Goal: Entertainment & Leisure: Browse casually

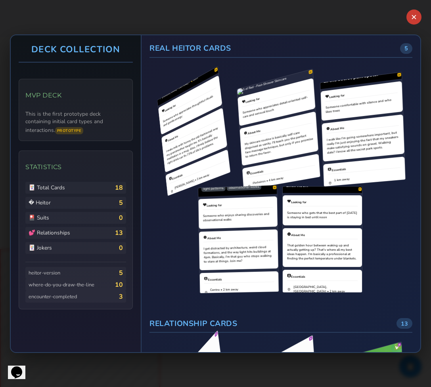
drag, startPoint x: 396, startPoint y: 46, endPoint x: 372, endPoint y: 200, distance: 156.8
click at [372, 200] on div "Real Heitor Cards 5 H H H H H" at bounding box center [280, 174] width 263 height 263
drag, startPoint x: 381, startPoint y: 238, endPoint x: 329, endPoint y: 136, distance: 114.1
click at [329, 136] on div "H H H H H" at bounding box center [281, 185] width 250 height 216
click at [382, 257] on div "H H H H H" at bounding box center [281, 185] width 250 height 216
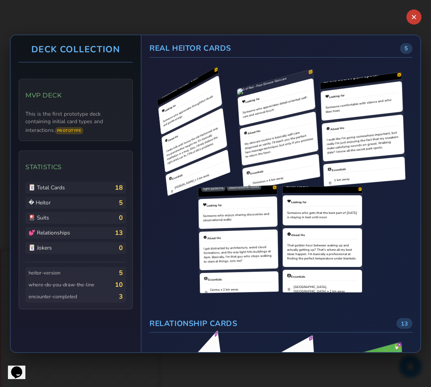
drag, startPoint x: 382, startPoint y: 278, endPoint x: 349, endPoint y: 170, distance: 113.4
click at [349, 170] on div "H H H H H" at bounding box center [281, 185] width 250 height 216
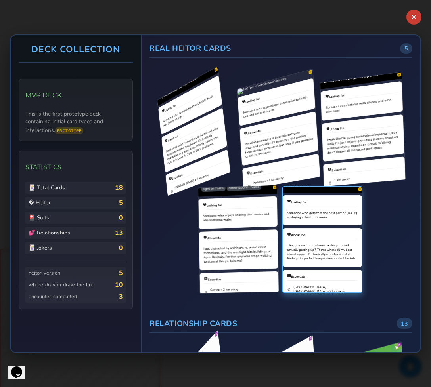
drag, startPoint x: 322, startPoint y: 311, endPoint x: 323, endPoint y: 234, distance: 76.8
click at [323, 234] on div "Real Heitor Cards 5 H H H H H Relationship Cards 13 R" at bounding box center [280, 193] width 278 height 317
click at [323, 234] on div "modifier-effect • [DATE]" at bounding box center [321, 391] width 79 height 409
drag, startPoint x: 314, startPoint y: 283, endPoint x: 311, endPoint y: 200, distance: 82.8
click at [311, 203] on div "modifier-effect • [DATE]" at bounding box center [321, 391] width 79 height 409
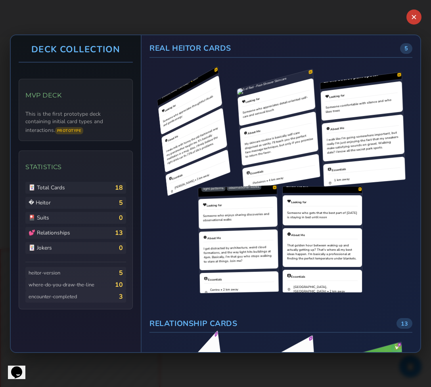
drag, startPoint x: 171, startPoint y: 159, endPoint x: 193, endPoint y: 249, distance: 92.7
click at [192, 246] on div "H H H H H" at bounding box center [281, 185] width 250 height 216
click at [193, 251] on div "H H H H H" at bounding box center [281, 185] width 250 height 216
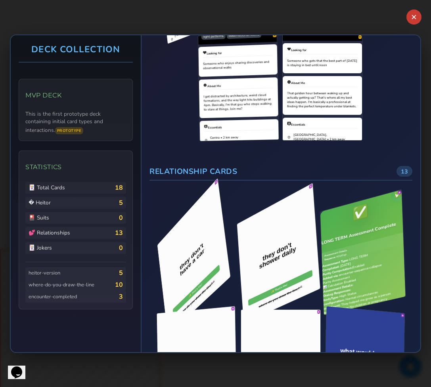
scroll to position [153, 0]
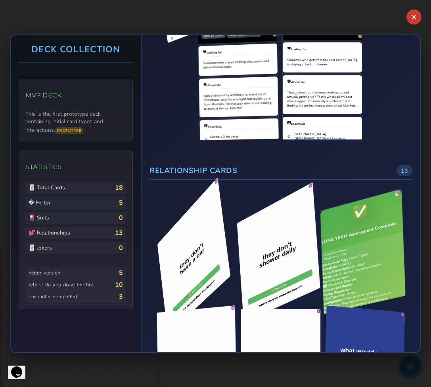
drag, startPoint x: 192, startPoint y: 243, endPoint x: 211, endPoint y: 296, distance: 56.4
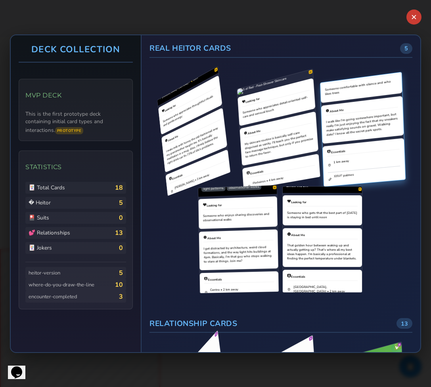
scroll to position [0, 0]
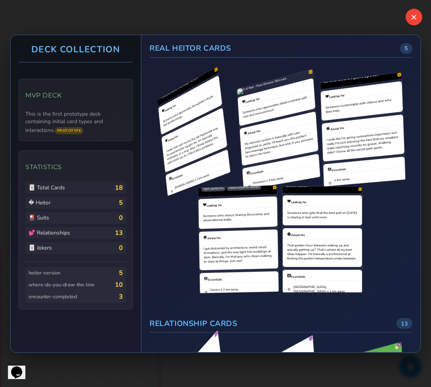
click at [412, 15] on button "✕" at bounding box center [413, 17] width 17 height 17
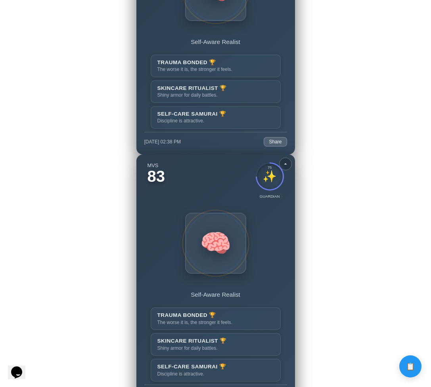
scroll to position [1556, 0]
